Goal: Transaction & Acquisition: Download file/media

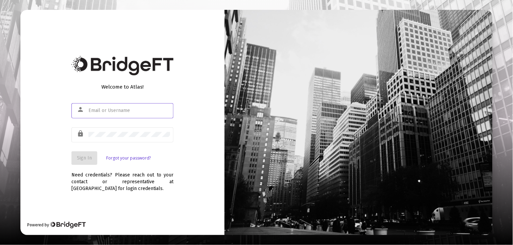
click at [105, 109] on input "text" at bounding box center [129, 110] width 82 height 5
type input "[EMAIL_ADDRESS][DOMAIN_NAME]"
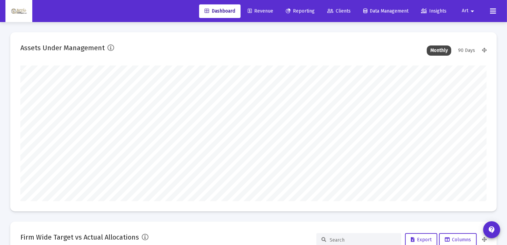
scroll to position [136, 251]
type input "[DATE]"
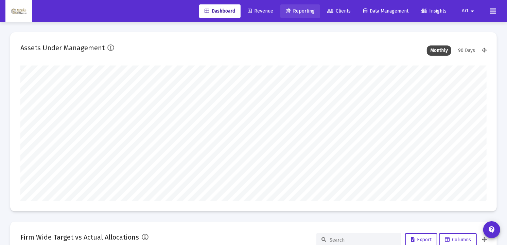
click at [303, 11] on span "Reporting" at bounding box center [300, 11] width 29 height 6
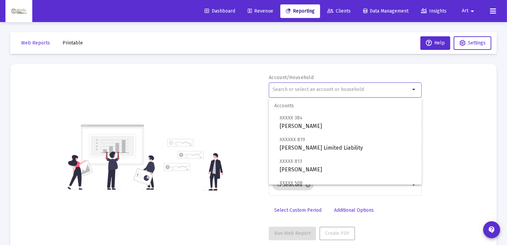
click at [291, 88] on input "text" at bounding box center [342, 89] width 138 height 5
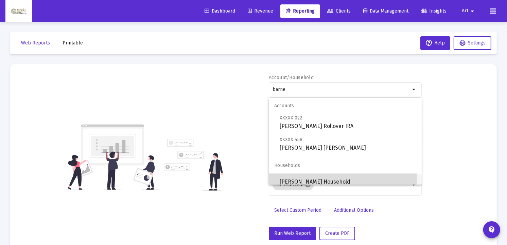
click at [341, 179] on span "[PERSON_NAME] Household" at bounding box center [348, 182] width 137 height 16
type input "[PERSON_NAME] Household"
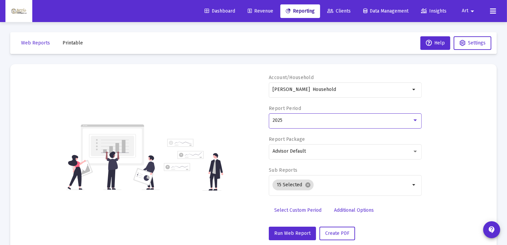
click at [415, 123] on div at bounding box center [415, 120] width 6 height 5
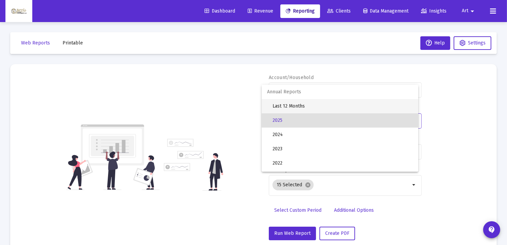
click at [303, 106] on span "Last 12 Months" at bounding box center [343, 106] width 140 height 14
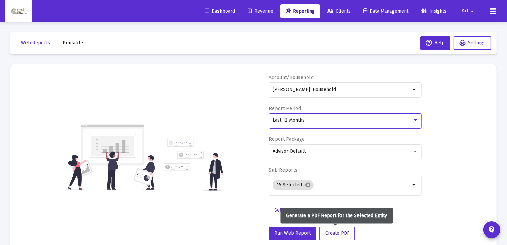
click at [331, 236] on span "Create PDF" at bounding box center [337, 234] width 24 height 6
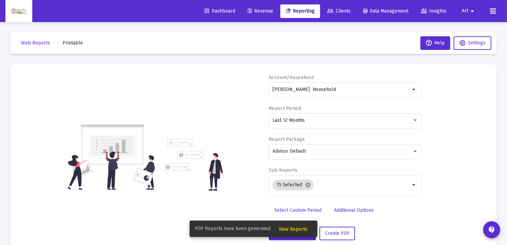
click at [72, 45] on span "Printable" at bounding box center [73, 43] width 20 height 6
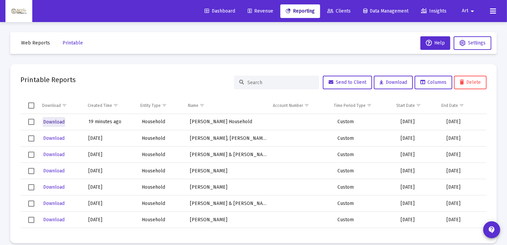
click at [60, 121] on span "Download" at bounding box center [53, 122] width 21 height 6
